Goal: Task Accomplishment & Management: Manage account settings

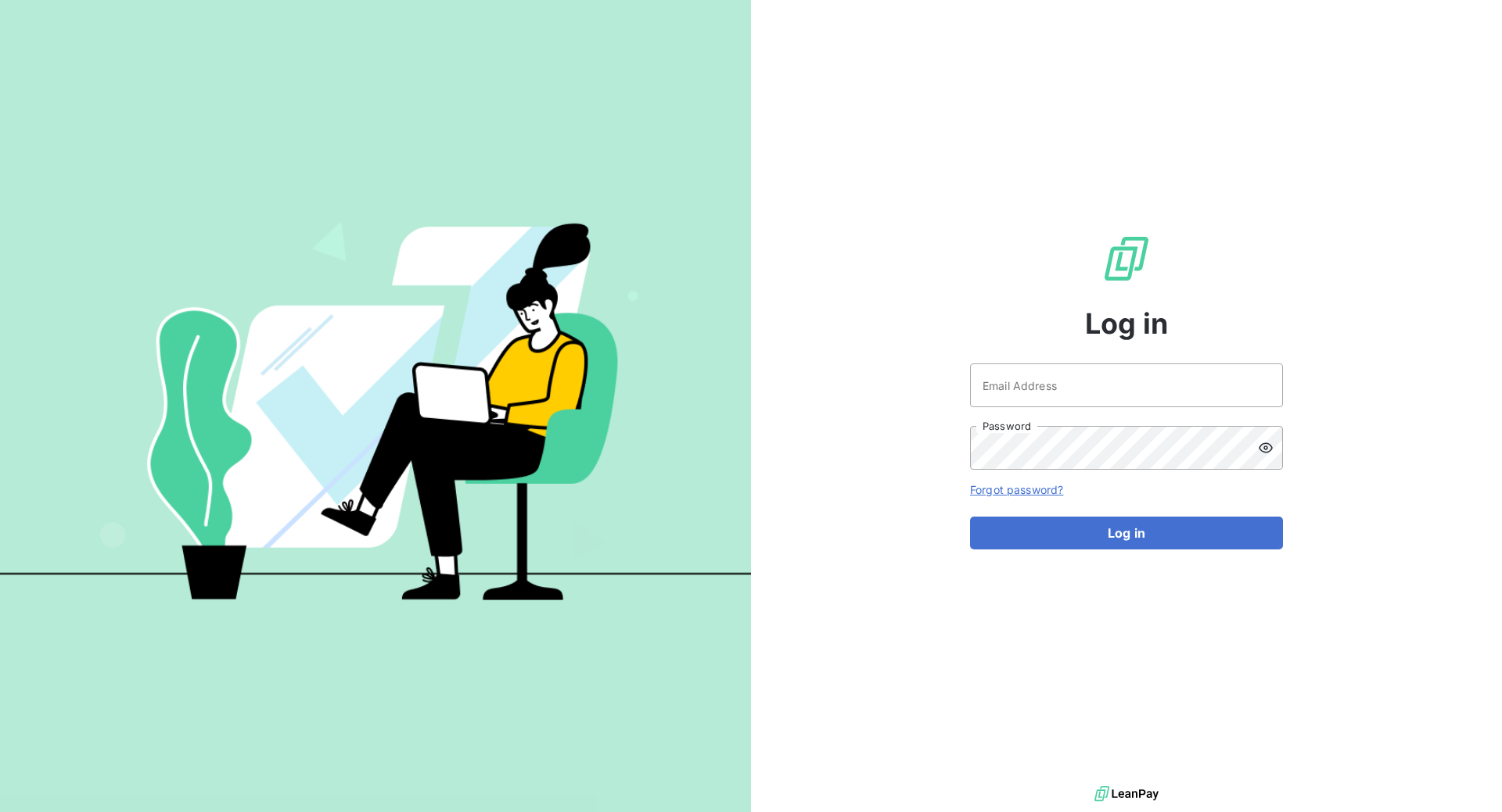
click at [1038, 409] on div "Email Address Password" at bounding box center [1126, 417] width 313 height 107
click at [1030, 379] on input "Email Address" at bounding box center [1126, 386] width 313 height 43
type input "[EMAIL_ADDRESS][DOMAIN_NAME]"
click at [970, 517] on button "Log in" at bounding box center [1126, 533] width 313 height 33
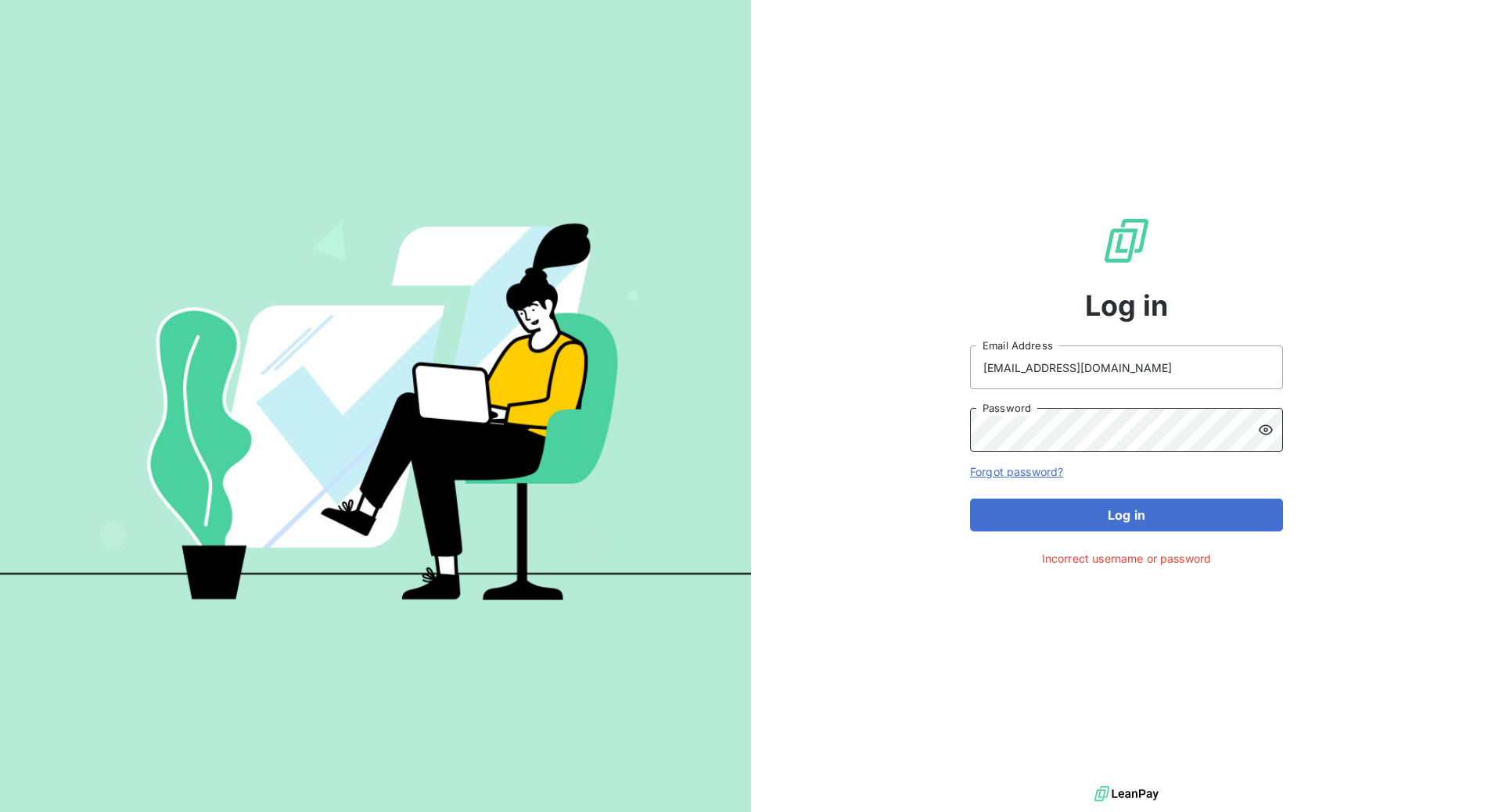
click at [970, 499] on button "Log in" at bounding box center [1126, 515] width 313 height 33
click at [893, 433] on div "Log in [EMAIL_ADDRESS][DOMAIN_NAME] Email Address Password Forgot password? Log…" at bounding box center [1126, 391] width 751 height 782
click at [970, 499] on button "Log in" at bounding box center [1126, 515] width 313 height 33
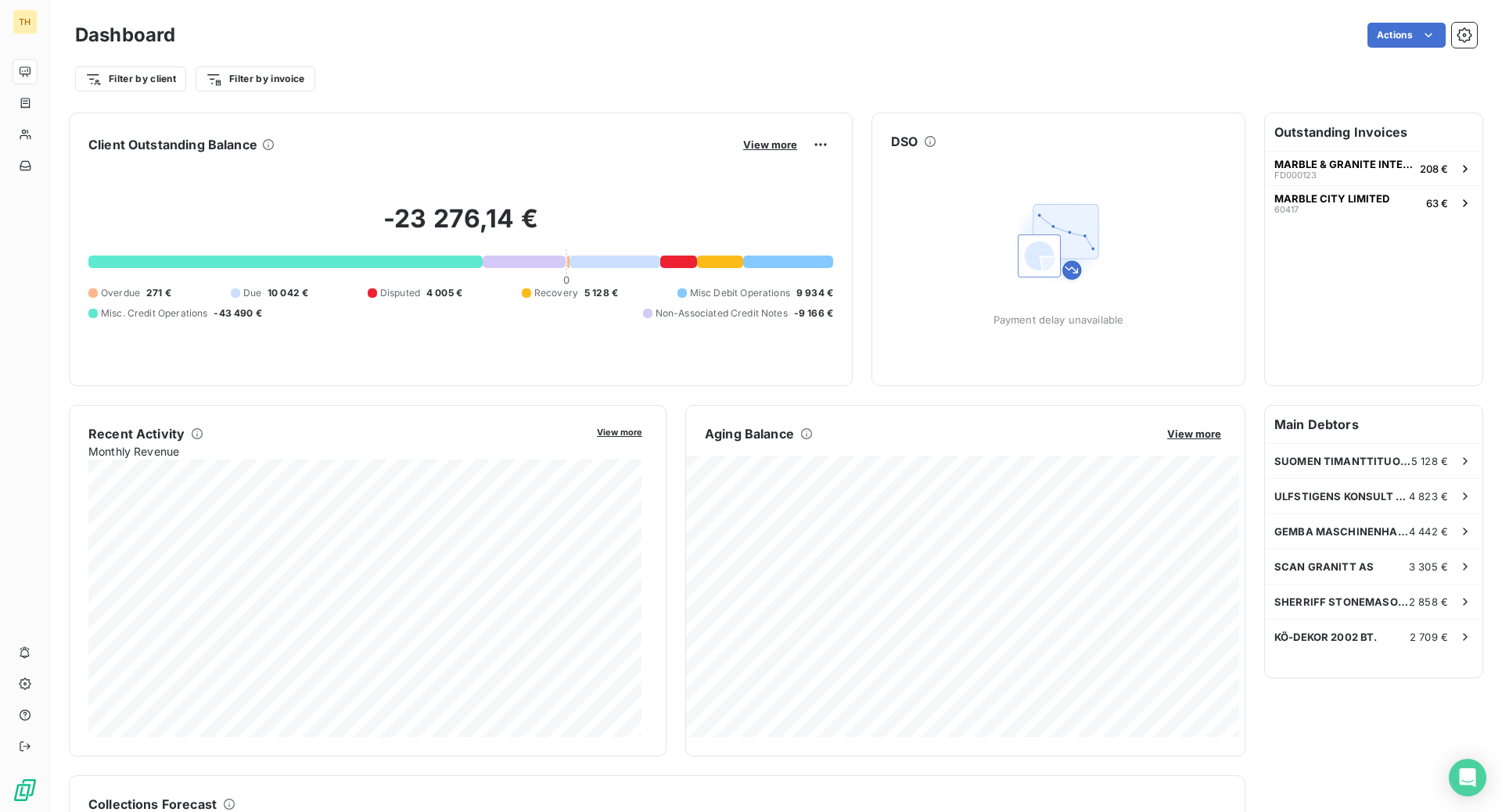
click at [227, 261] on div at bounding box center [285, 261] width 394 height 13
click at [244, 308] on span "-43 490 €" at bounding box center [237, 314] width 47 height 14
click at [299, 261] on div at bounding box center [285, 261] width 394 height 13
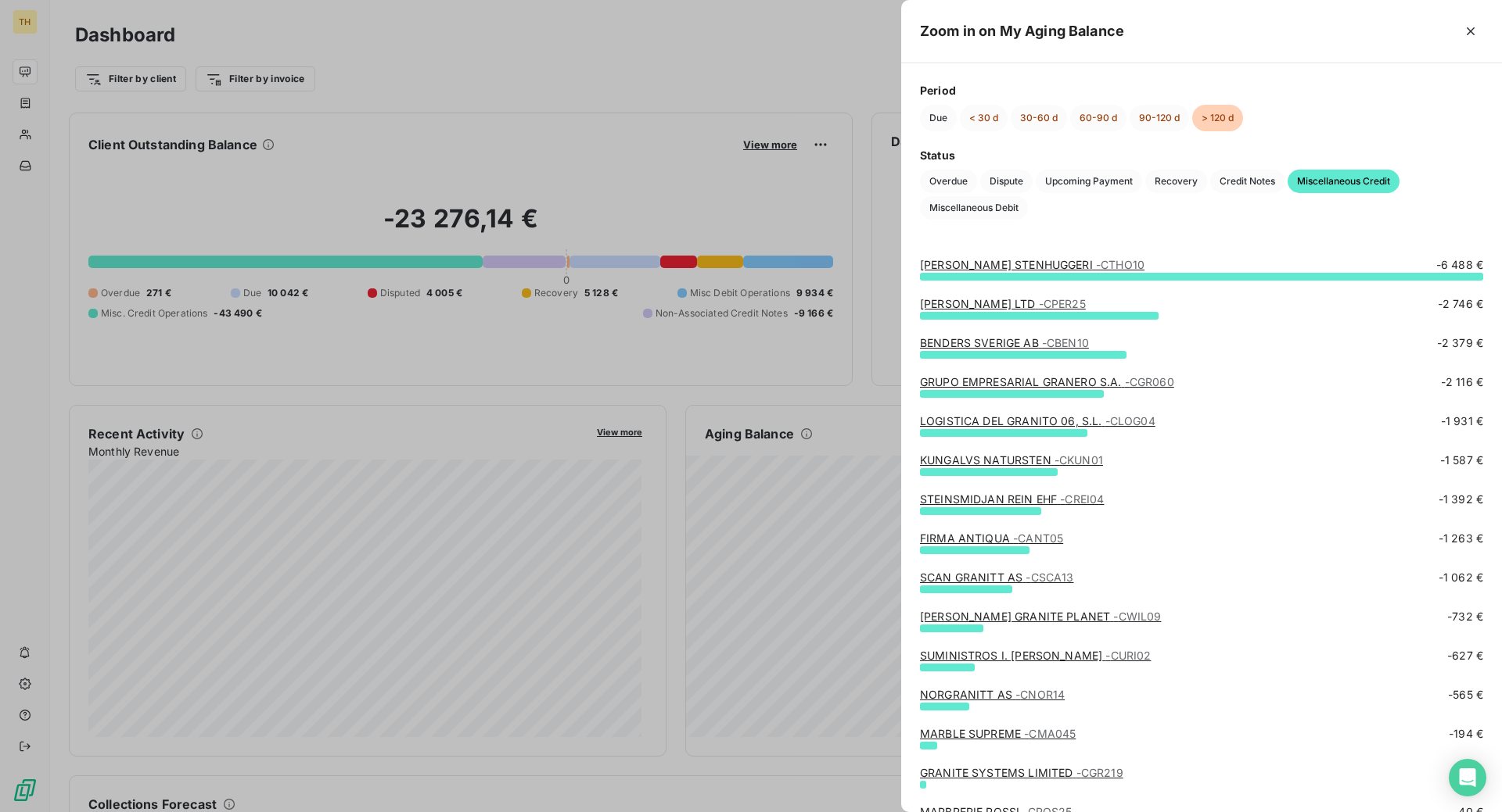
click at [662, 32] on div at bounding box center [751, 406] width 1502 height 812
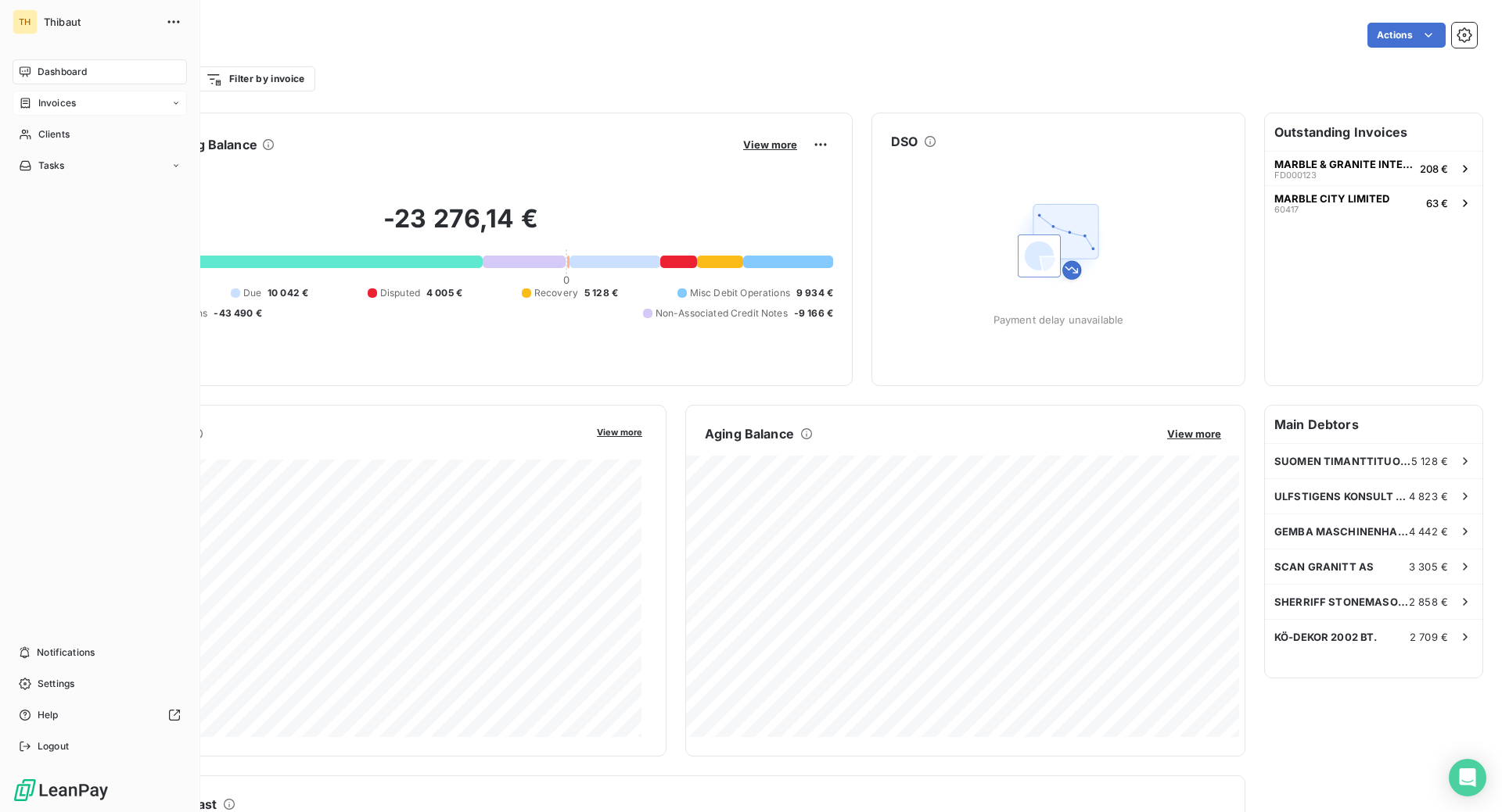
click at [53, 102] on span "Invoices" at bounding box center [57, 103] width 38 height 14
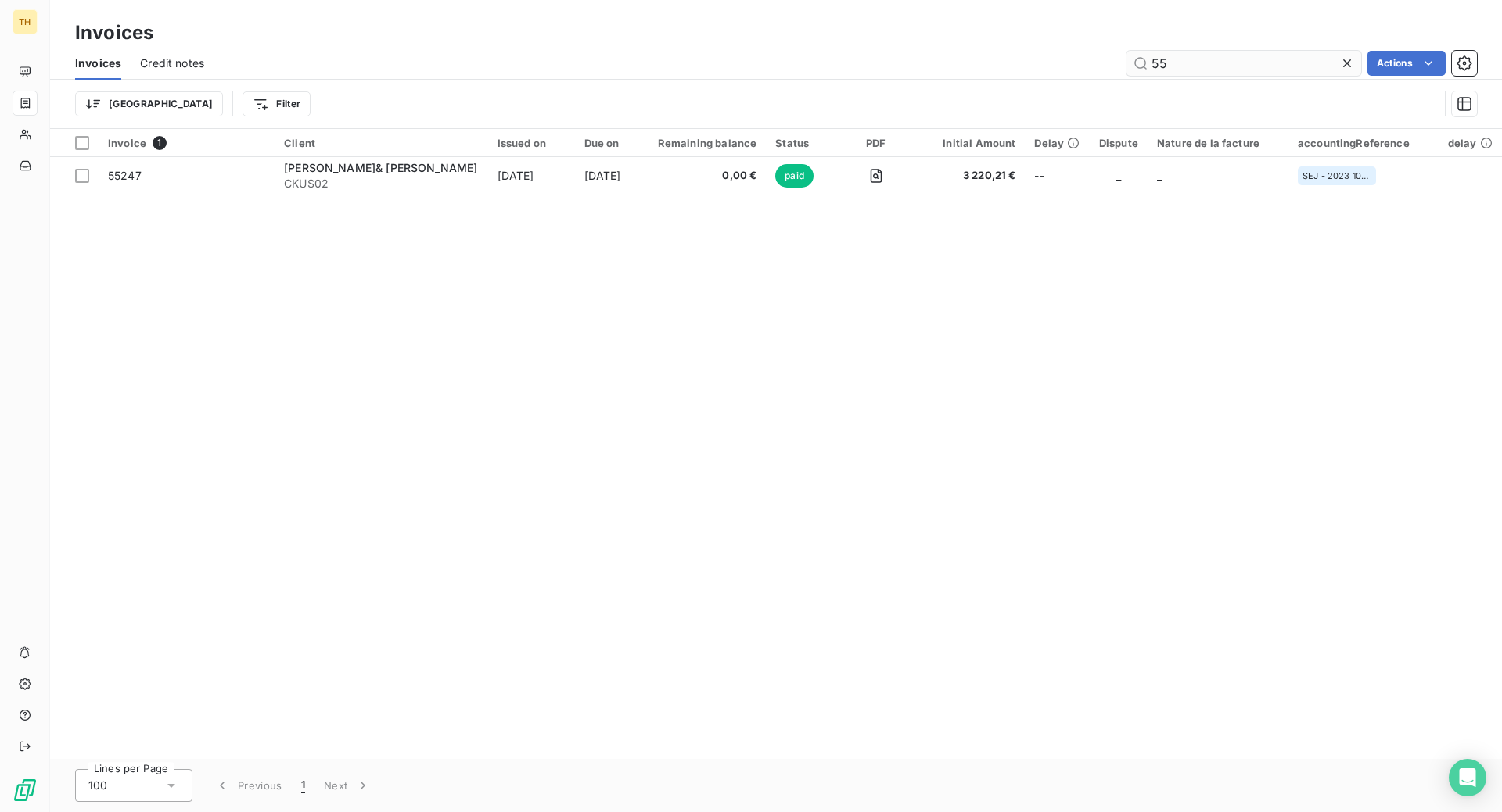
type input "5"
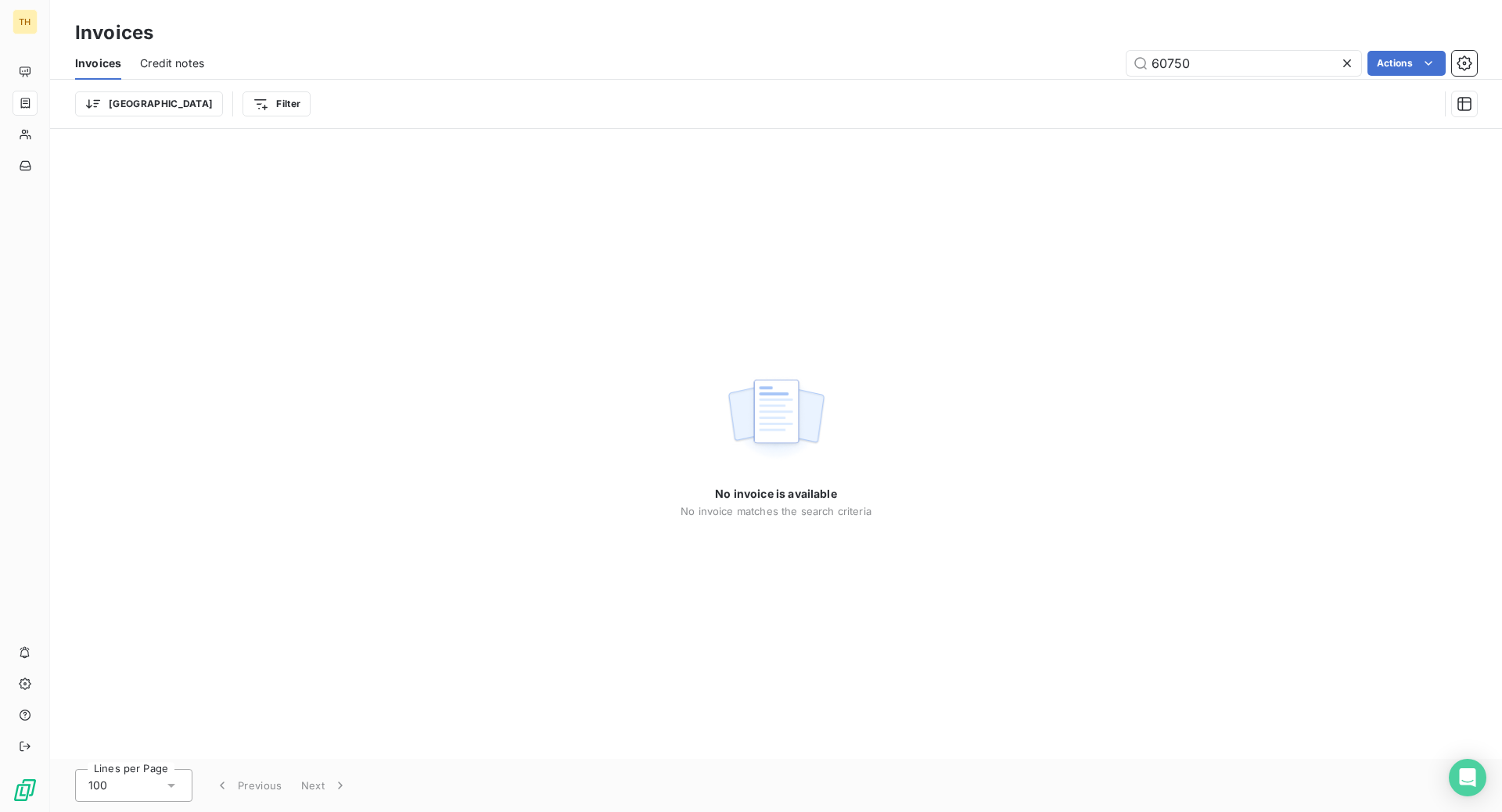
type input "60750"
click at [1222, 63] on input "60750" at bounding box center [1243, 63] width 235 height 25
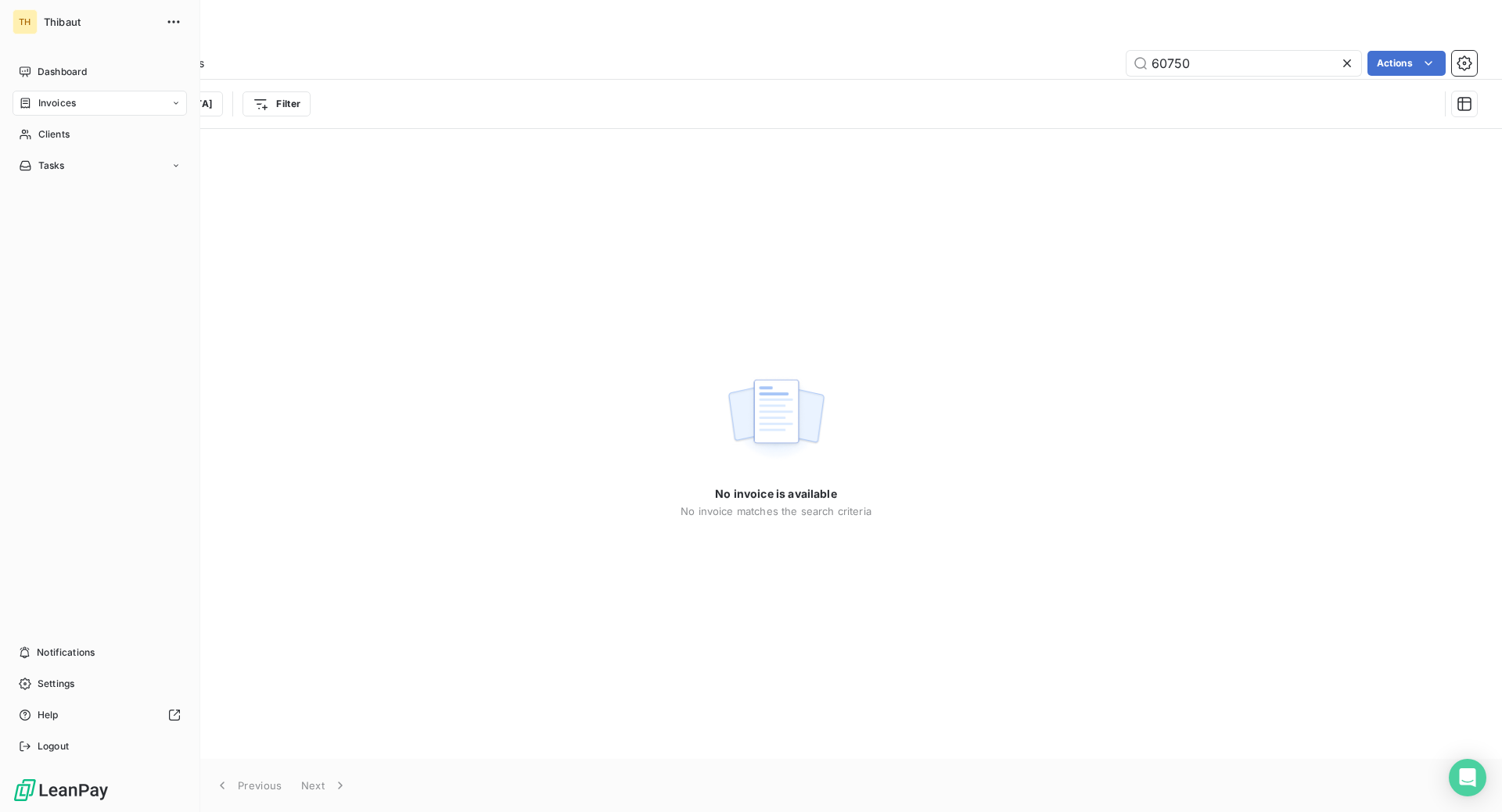
click at [43, 107] on span "Invoices" at bounding box center [57, 103] width 38 height 14
click at [50, 133] on span "Invoices" at bounding box center [56, 134] width 38 height 14
